Goal: Check status: Check status

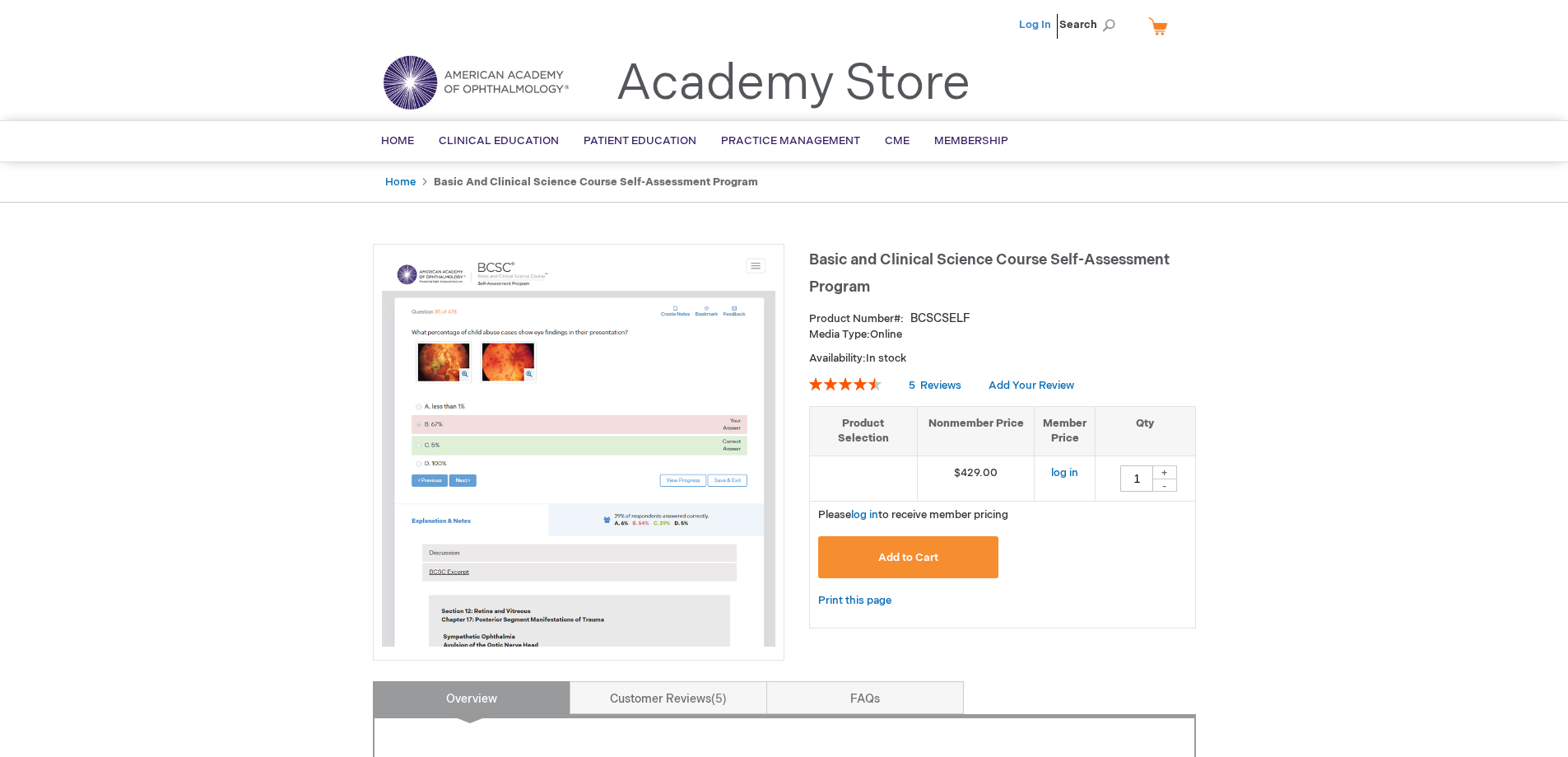
click at [1041, 24] on link "Log In" at bounding box center [1035, 25] width 32 height 13
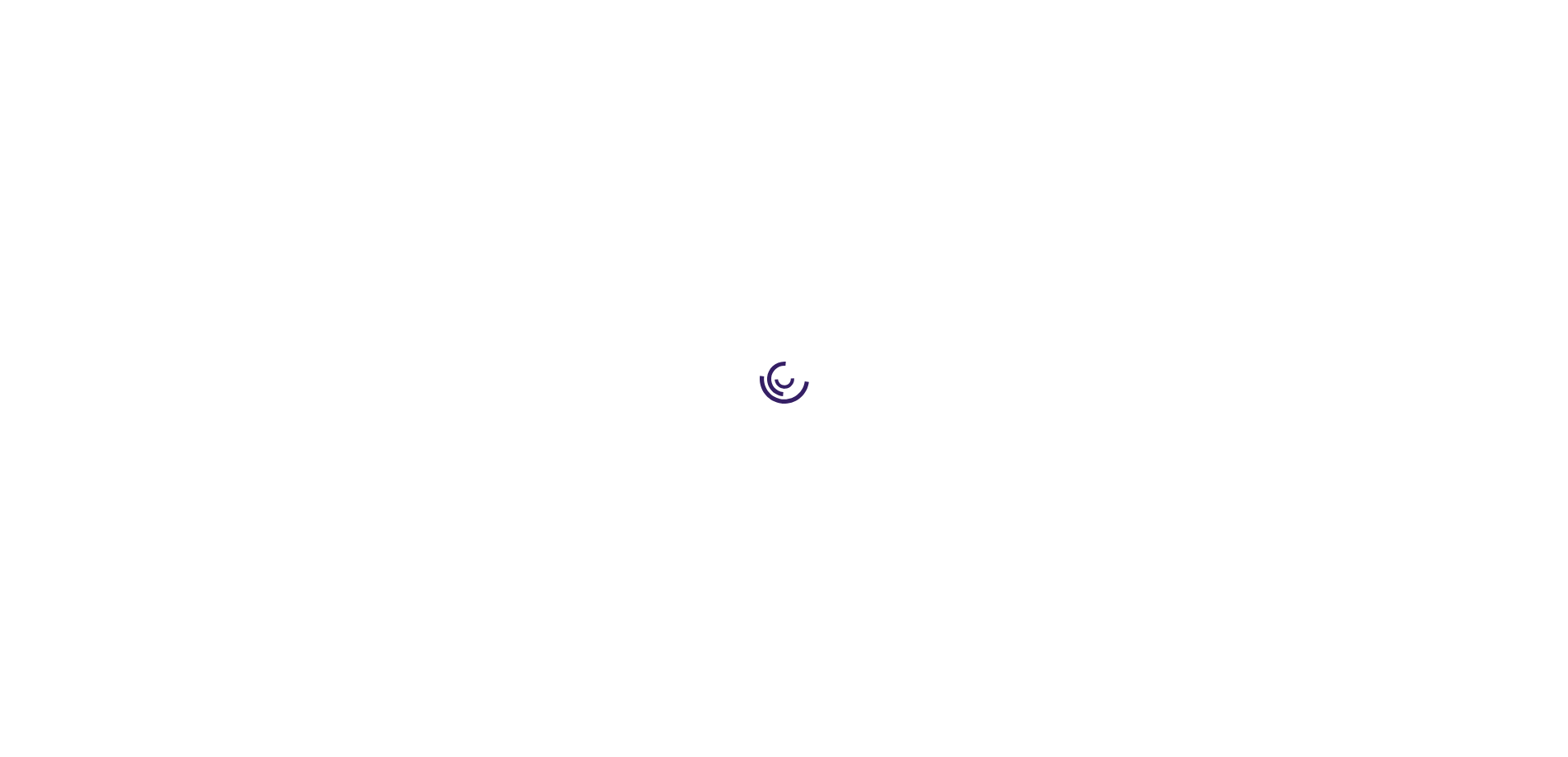
type input "1"
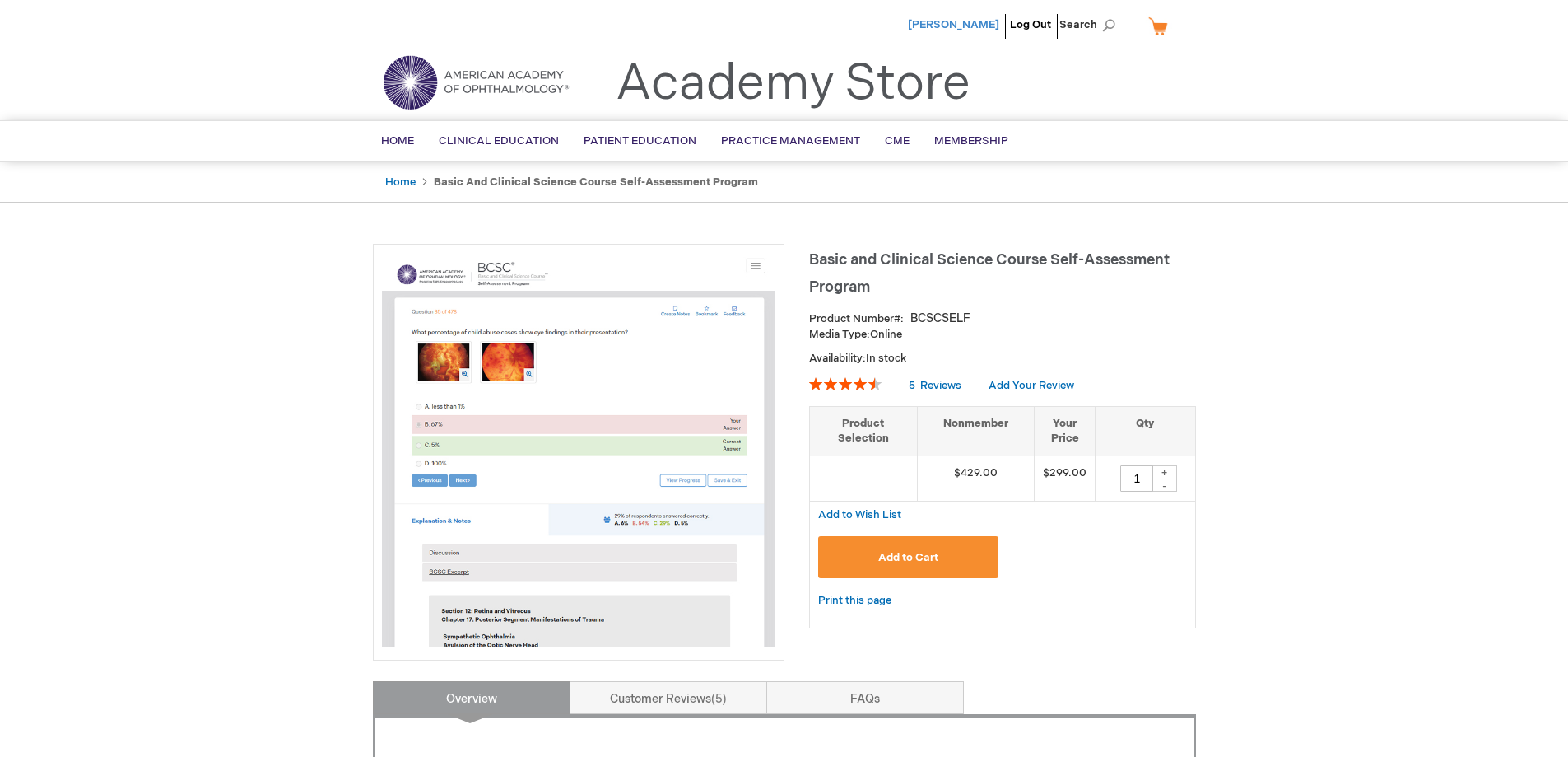
click at [934, 25] on span "[PERSON_NAME]" at bounding box center [953, 25] width 91 height 13
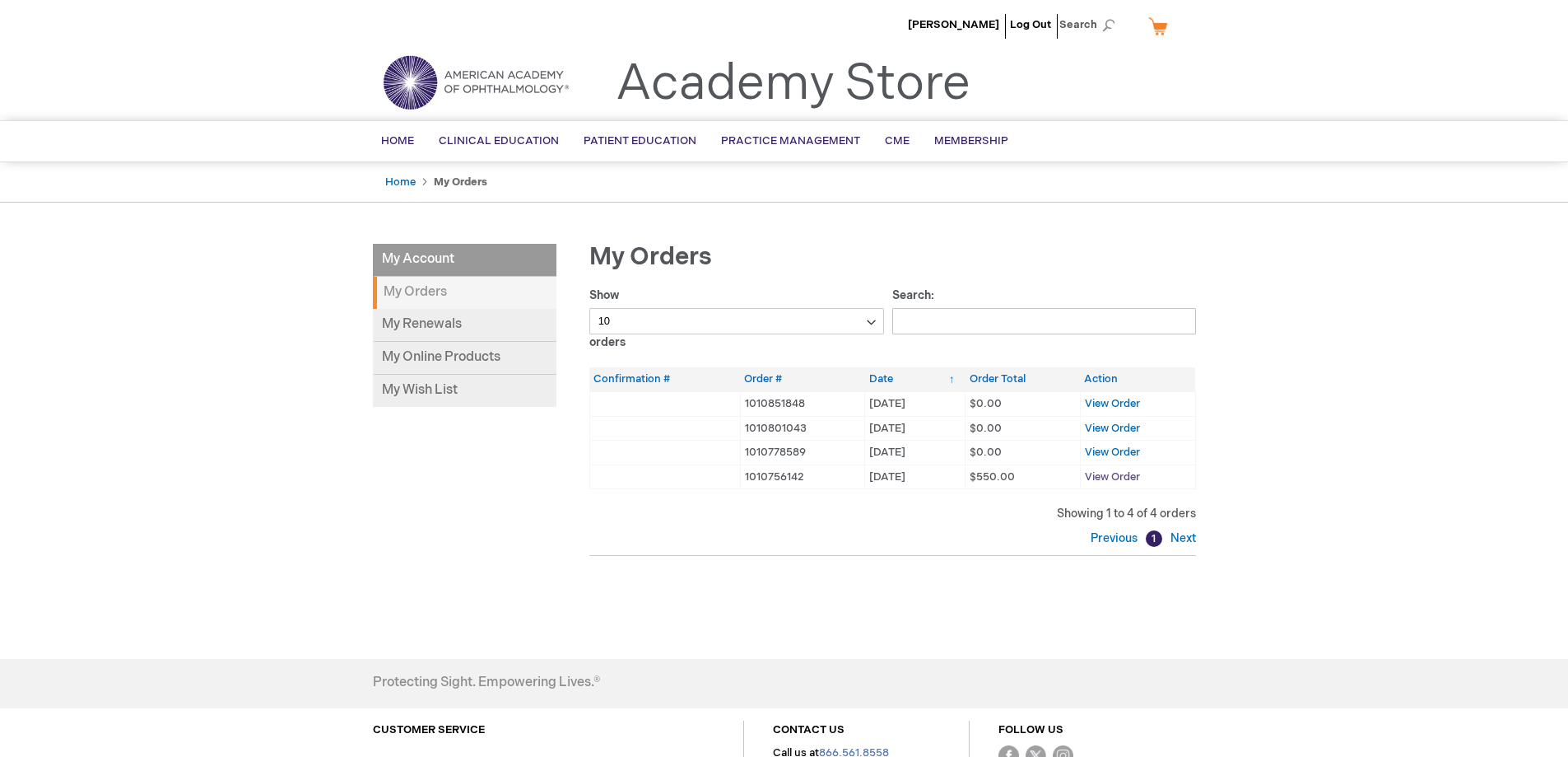
click at [1108, 477] on span "View Order" at bounding box center [1112, 476] width 55 height 13
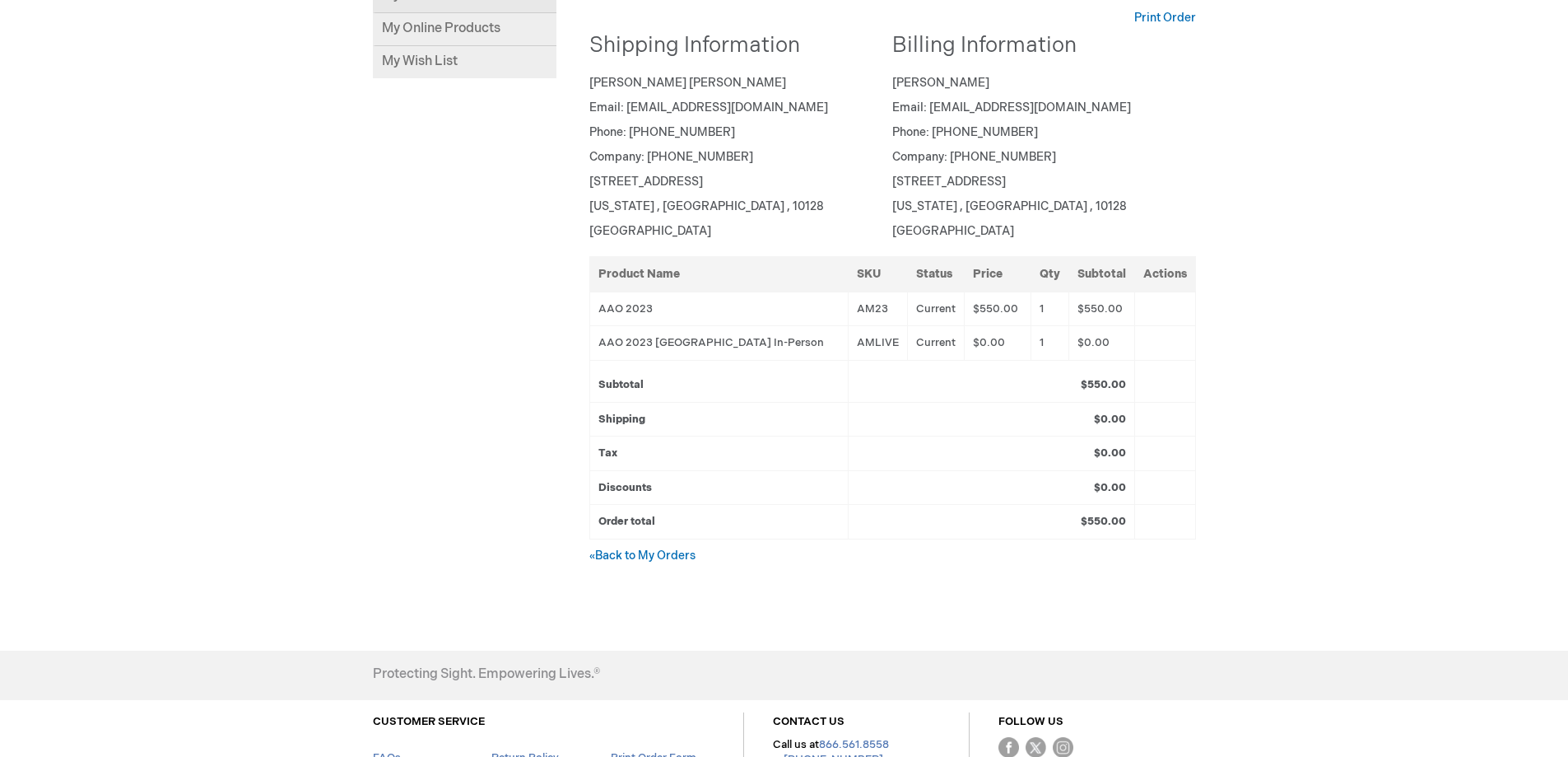
scroll to position [83, 0]
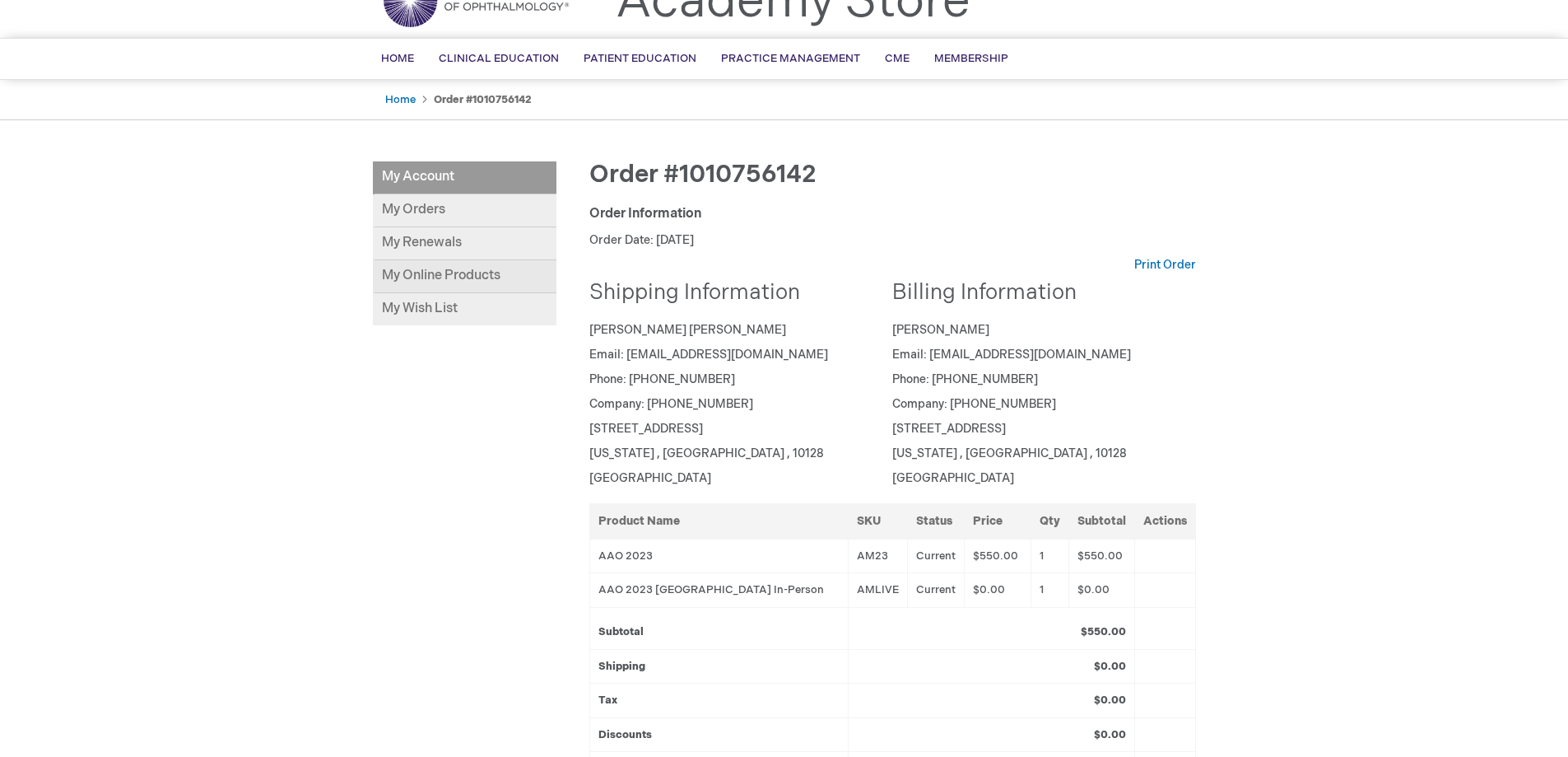
click at [499, 282] on link "My Online Products" at bounding box center [464, 277] width 183 height 33
